Goal: Find specific page/section: Find specific page/section

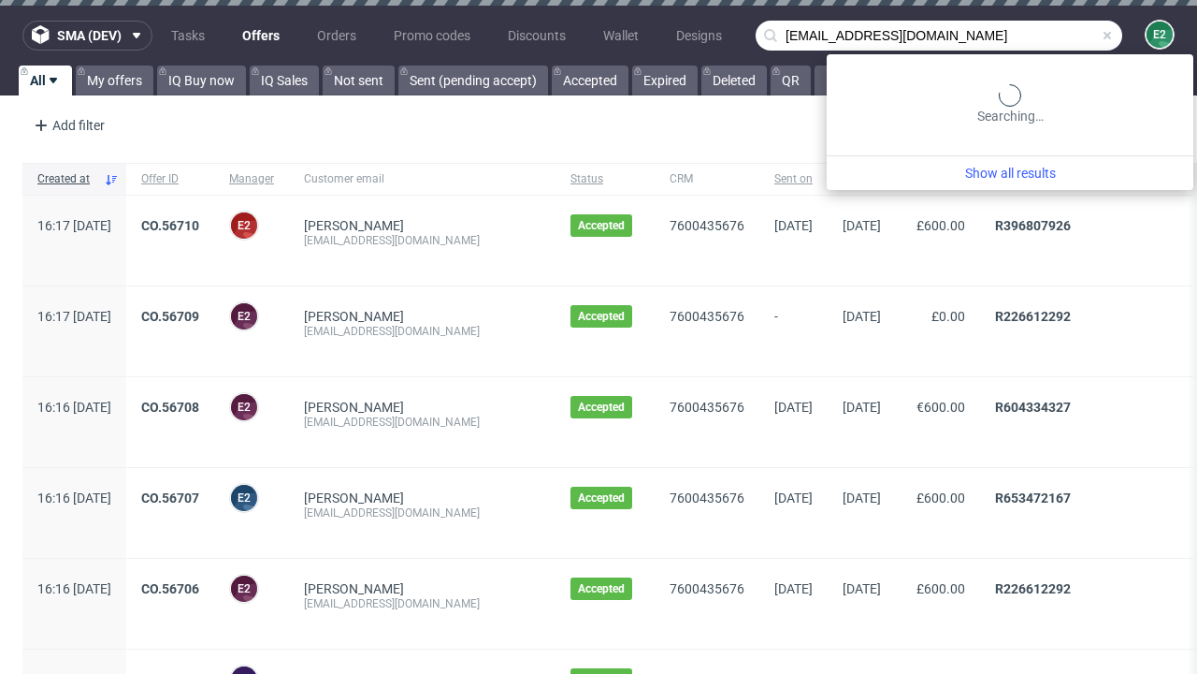
type input "[EMAIL_ADDRESS][DOMAIN_NAME]"
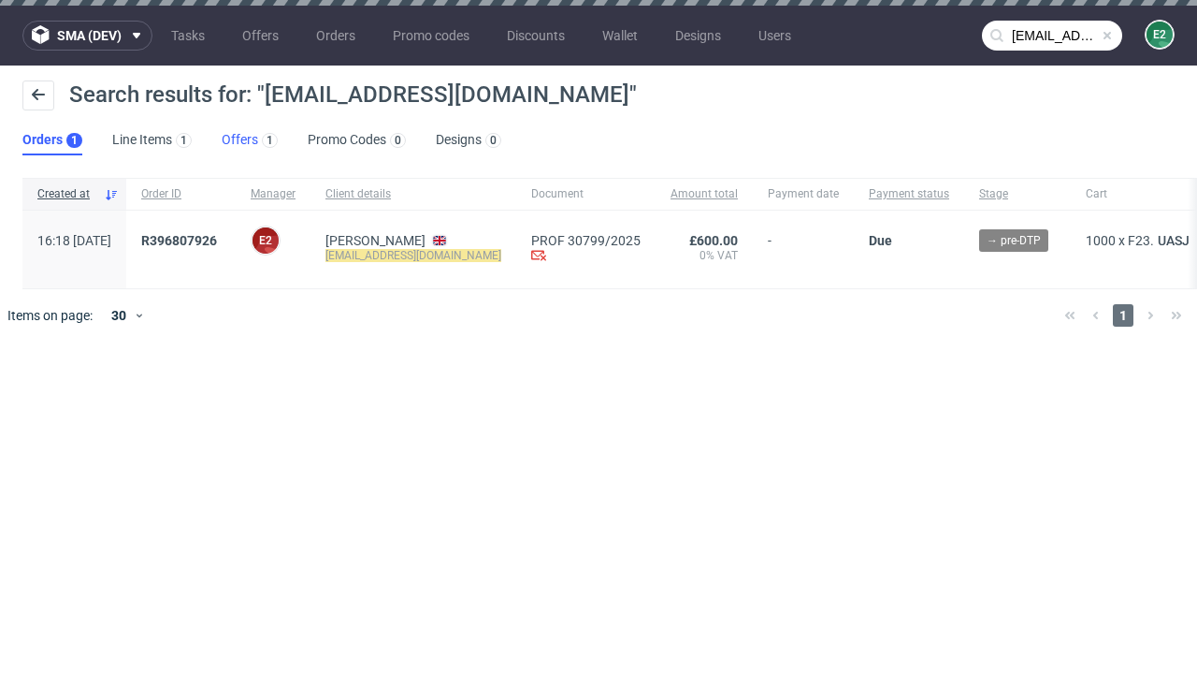
click at [250, 140] on link "Offers 1" at bounding box center [250, 140] width 56 height 30
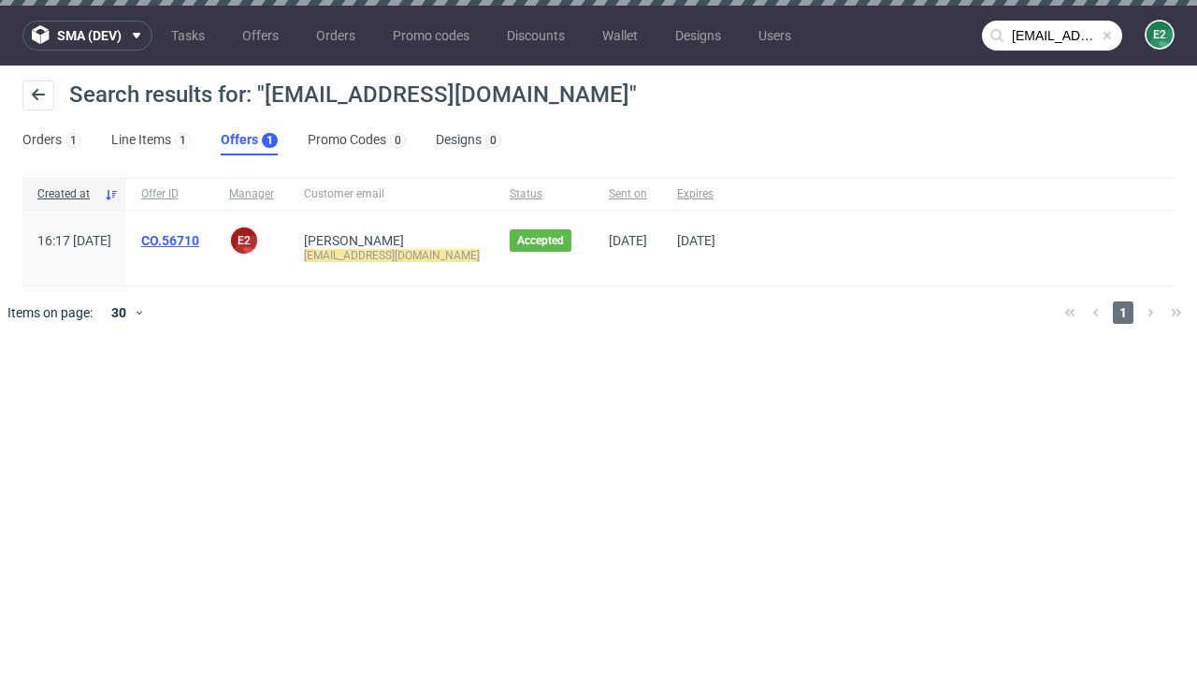
click at [199, 240] on link "CO.56710" at bounding box center [170, 240] width 58 height 15
